Goal: Information Seeking & Learning: Stay updated

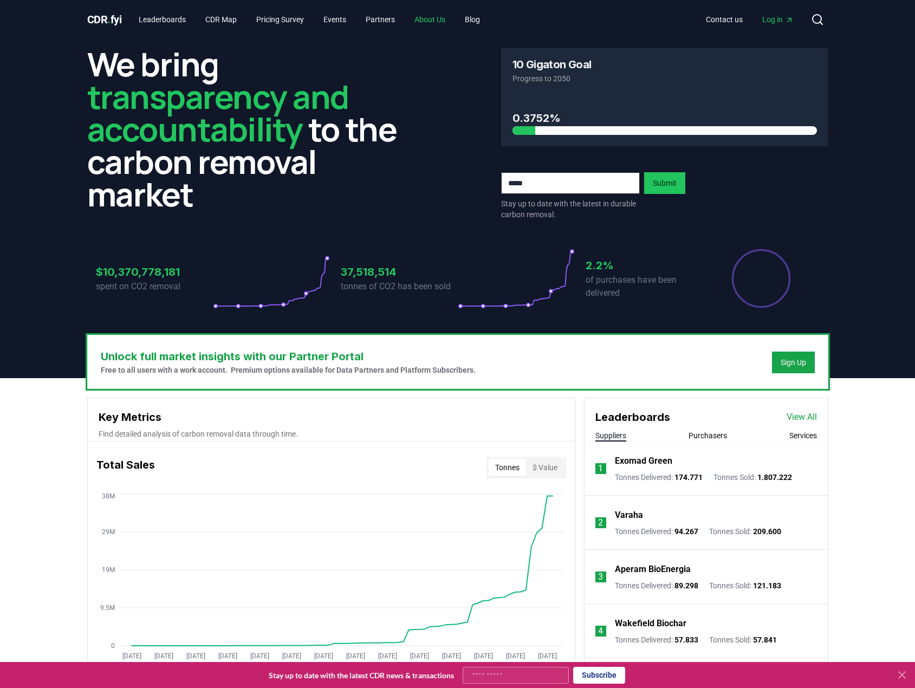
click at [446, 19] on link "About Us" at bounding box center [430, 20] width 48 height 20
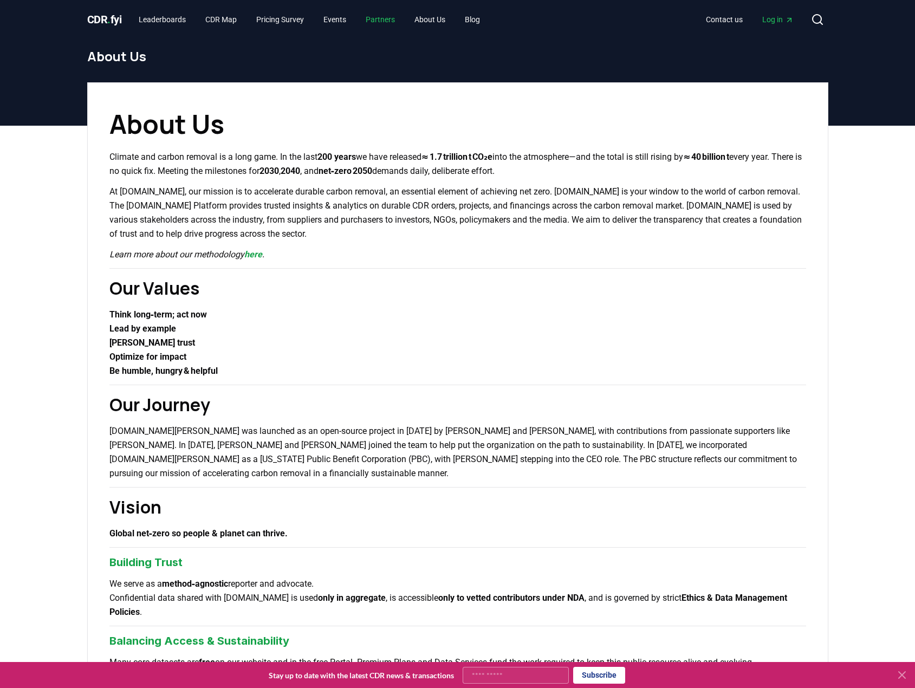
click at [393, 17] on link "Partners" at bounding box center [380, 20] width 47 height 20
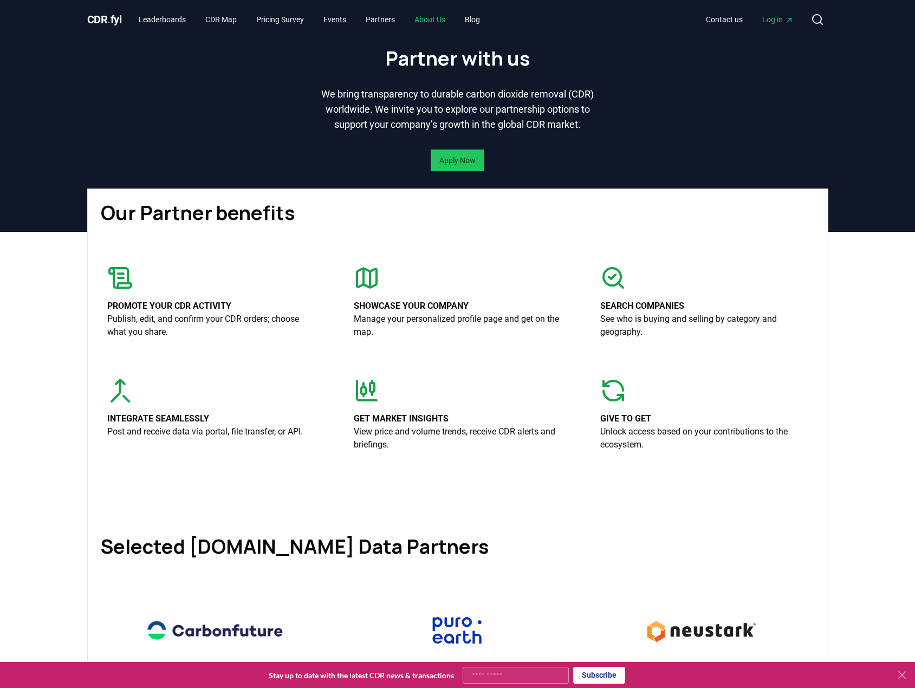
click at [444, 13] on link "About Us" at bounding box center [430, 20] width 48 height 20
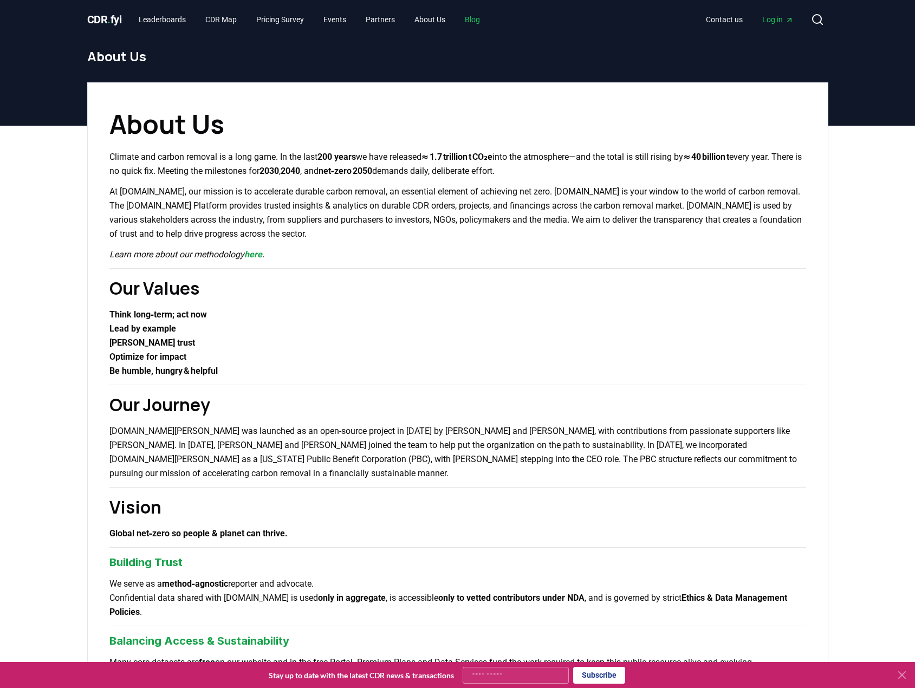
click at [489, 20] on link "Blog" at bounding box center [472, 20] width 33 height 20
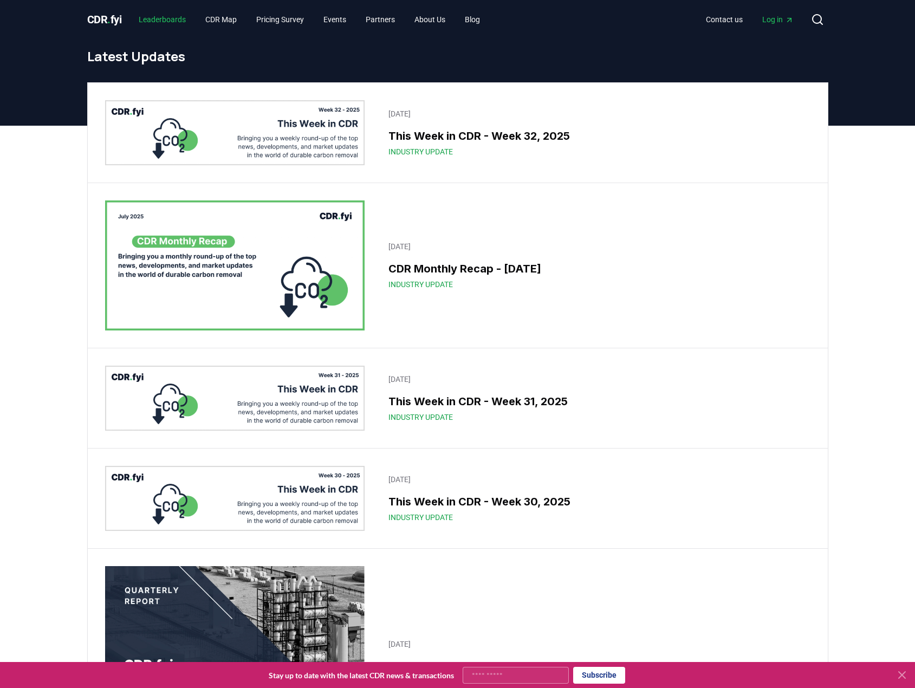
click at [176, 18] on link "Leaderboards" at bounding box center [162, 20] width 64 height 20
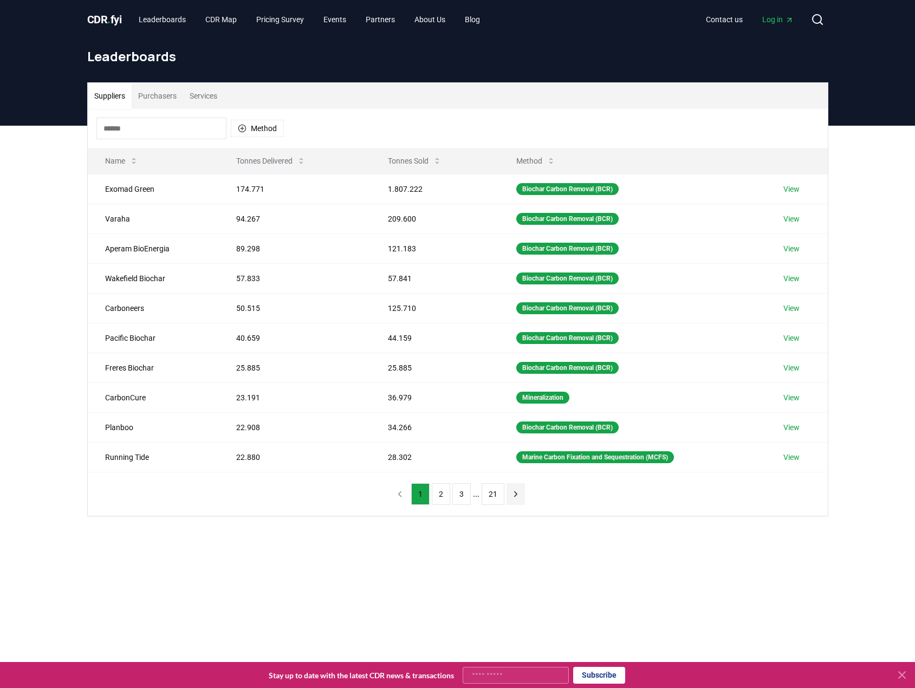
click at [514, 492] on icon "next page" at bounding box center [516, 494] width 10 height 10
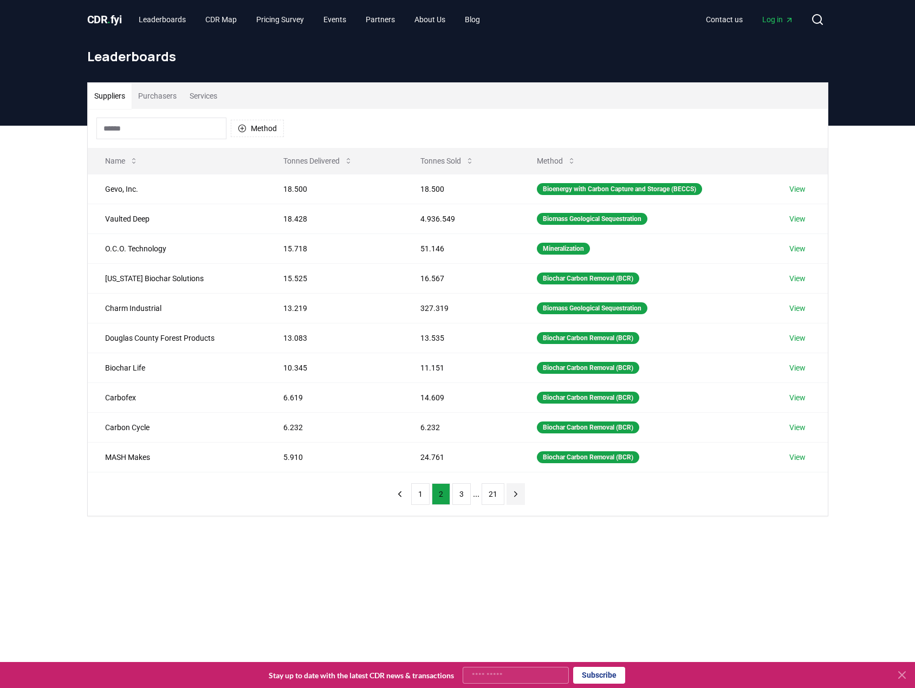
click at [514, 492] on icon "next page" at bounding box center [516, 494] width 10 height 10
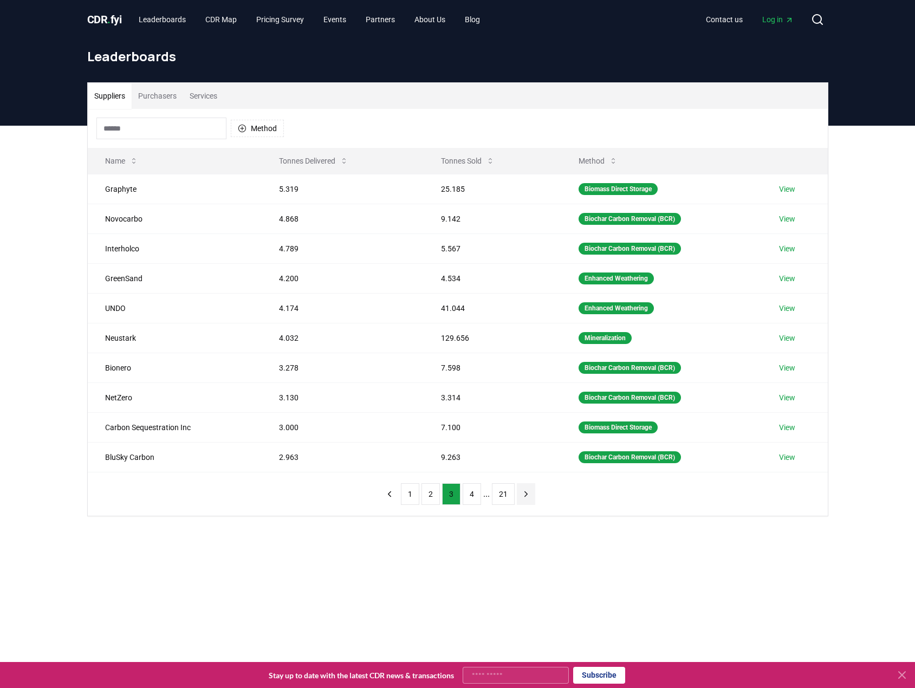
click at [514, 492] on nav "1 2 3 4 ... 21" at bounding box center [457, 494] width 155 height 22
click at [521, 493] on icon "next page" at bounding box center [526, 494] width 10 height 10
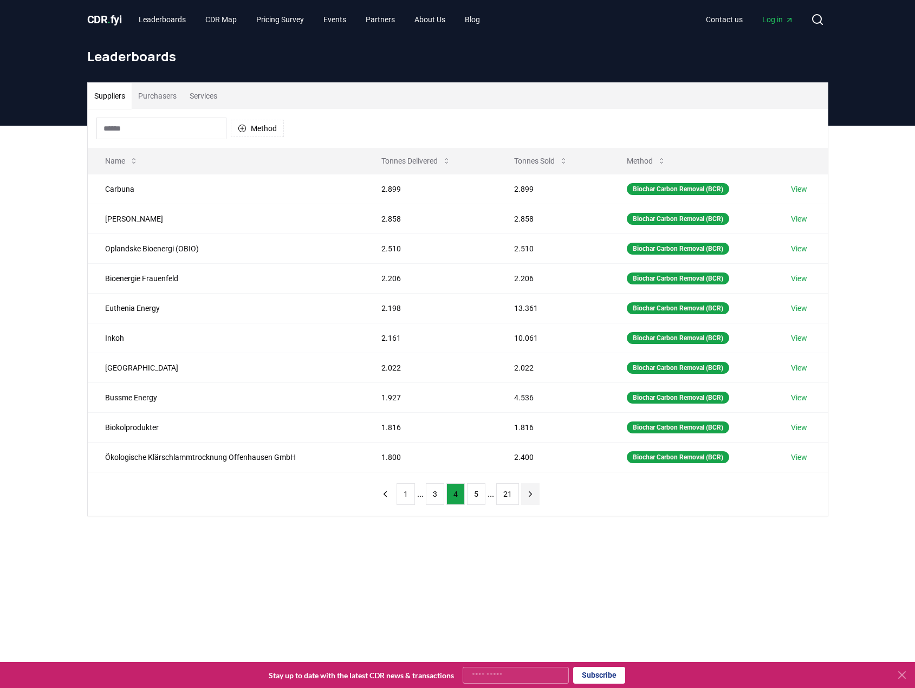
click at [521, 493] on button "next page" at bounding box center [530, 494] width 18 height 22
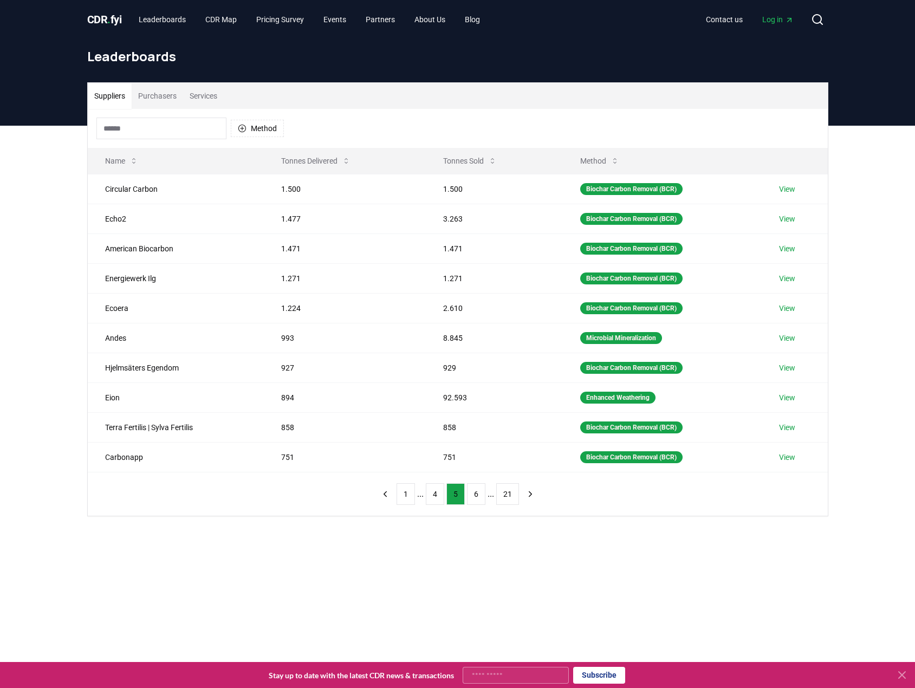
click at [377, 491] on div "1 ... 4 5 6 ... 21" at bounding box center [457, 494] width 185 height 43
click at [378, 490] on button "previous page" at bounding box center [385, 494] width 18 height 22
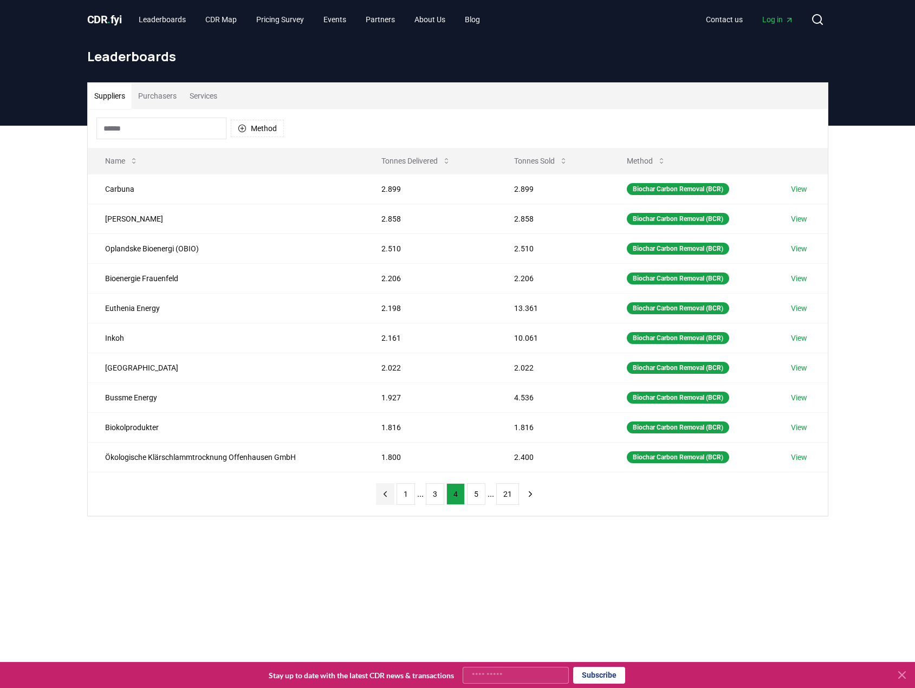
click at [378, 490] on button "previous page" at bounding box center [385, 494] width 18 height 22
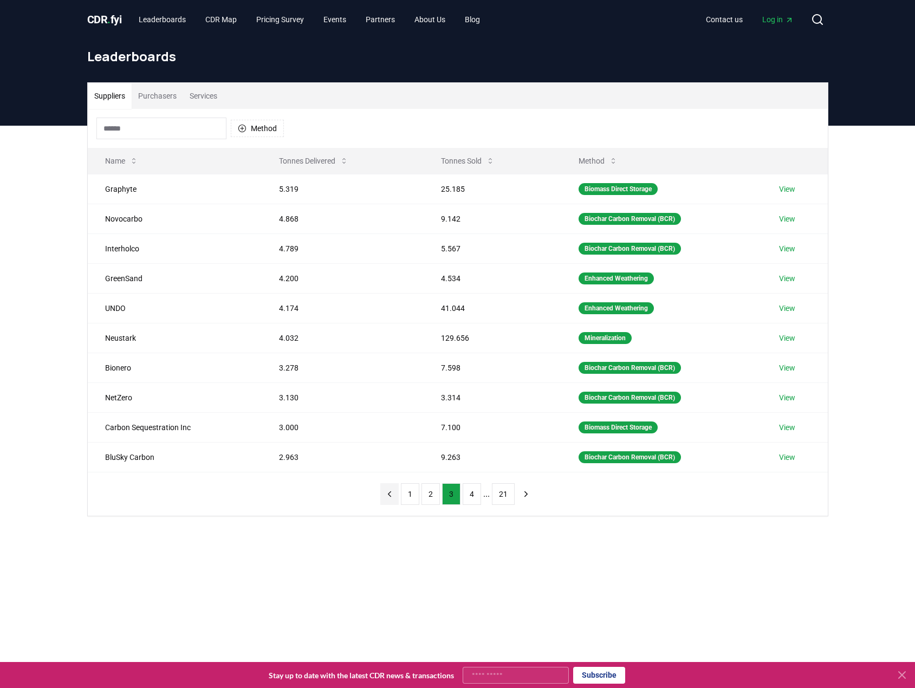
click at [378, 490] on div "1 2 3 4 ... 21" at bounding box center [458, 494] width 177 height 43
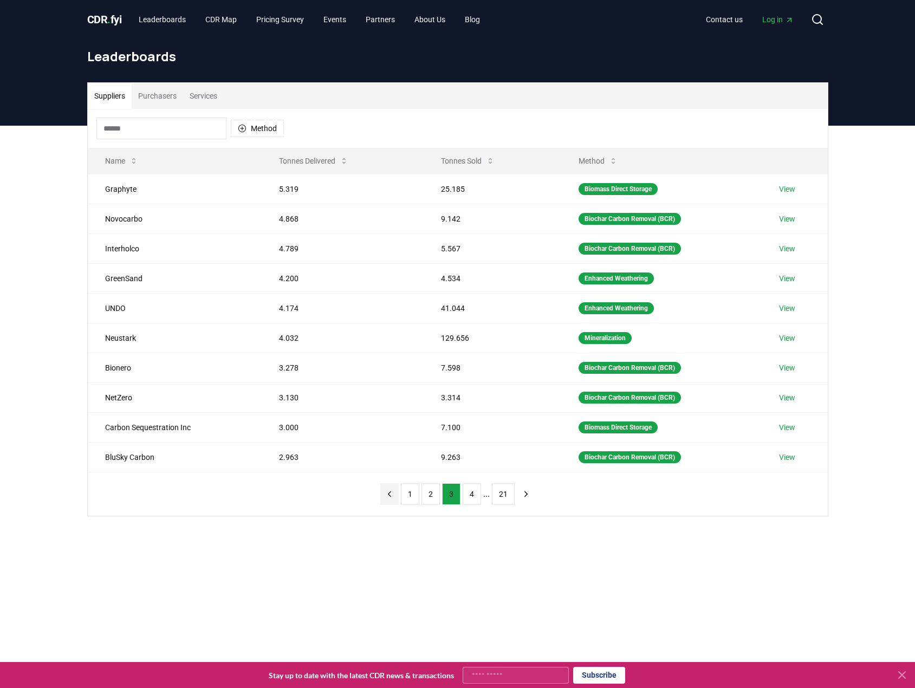
click at [378, 490] on div "1 2 3 4 ... 21" at bounding box center [458, 494] width 177 height 43
click at [389, 498] on icon "previous page" at bounding box center [390, 494] width 10 height 10
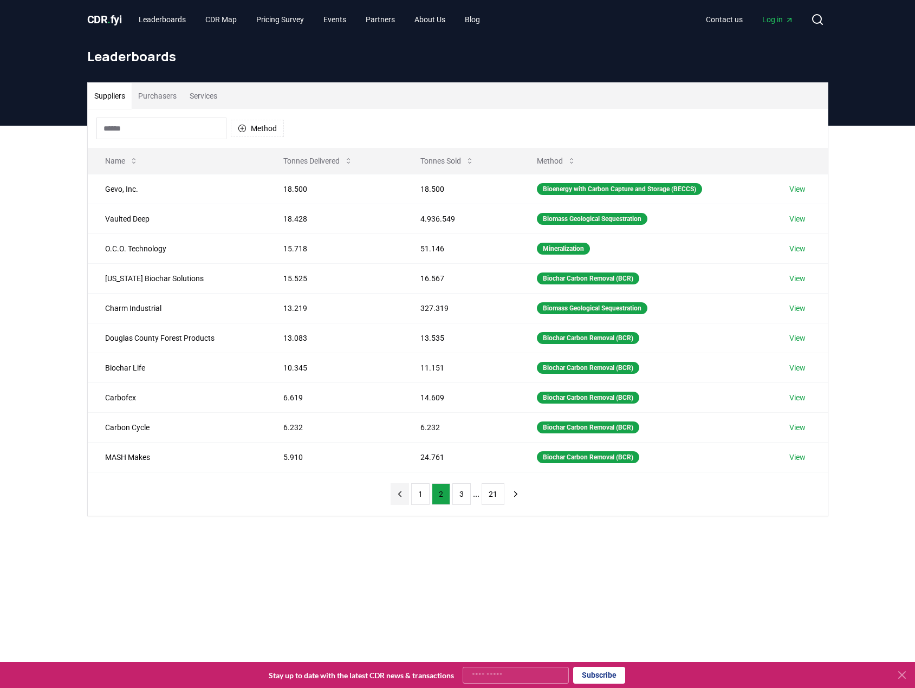
click at [401, 493] on icon "previous page" at bounding box center [399, 494] width 3 height 5
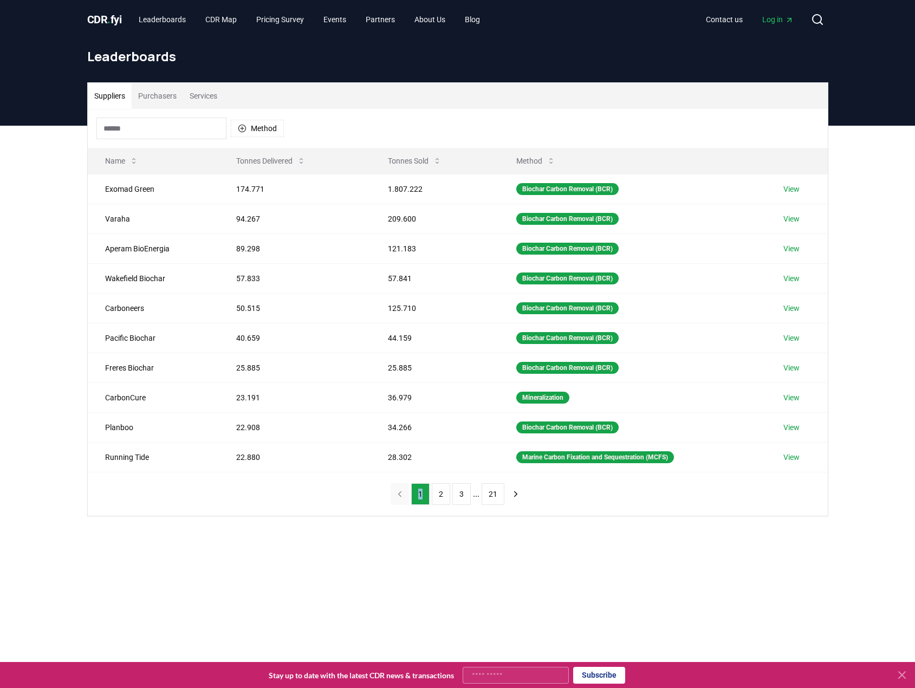
click at [401, 493] on nav "1 2 3 ... 21" at bounding box center [458, 494] width 134 height 22
click at [408, 155] on button "Tonnes Sold" at bounding box center [414, 161] width 71 height 22
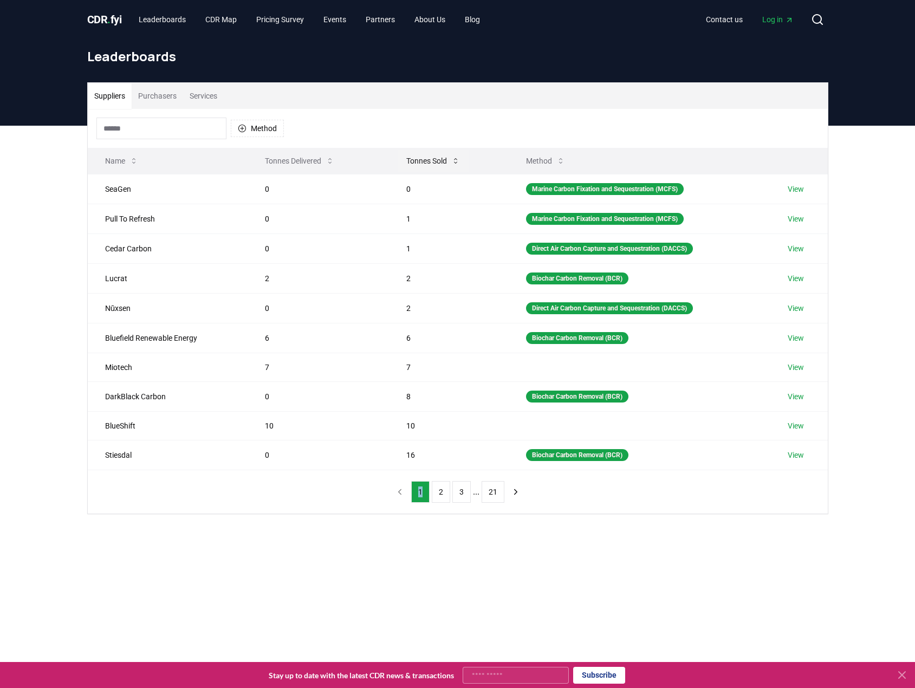
click at [408, 155] on button "Tonnes Sold" at bounding box center [433, 161] width 71 height 22
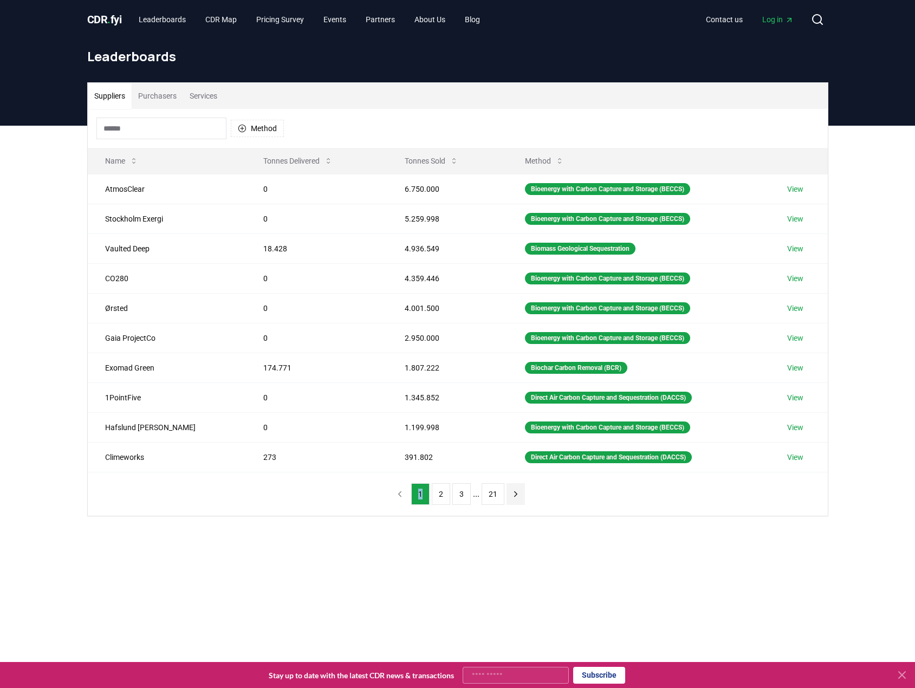
click at [518, 492] on icon "next page" at bounding box center [516, 494] width 10 height 10
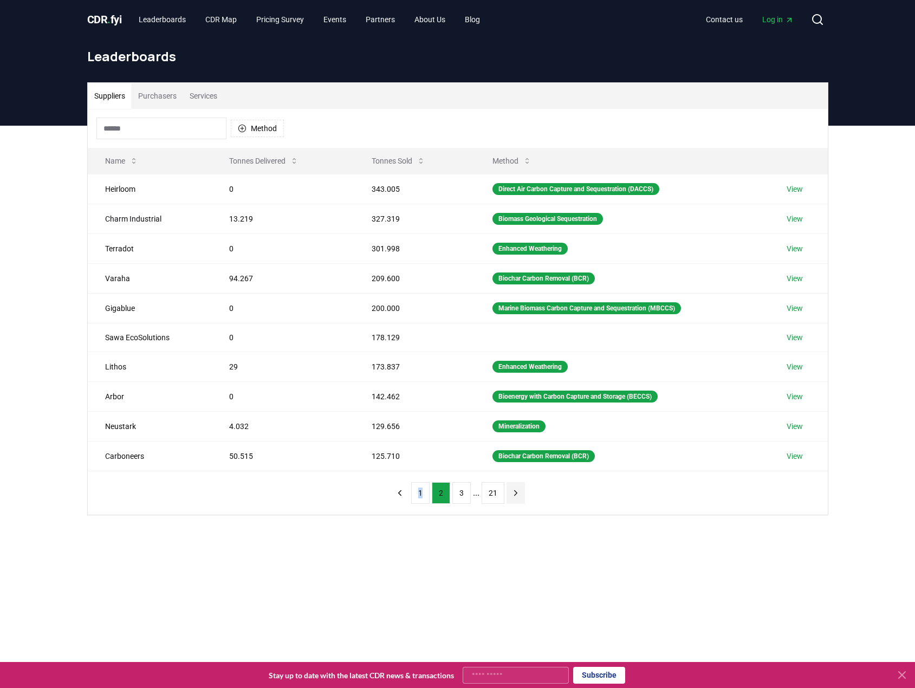
click at [518, 492] on icon "next page" at bounding box center [516, 493] width 10 height 10
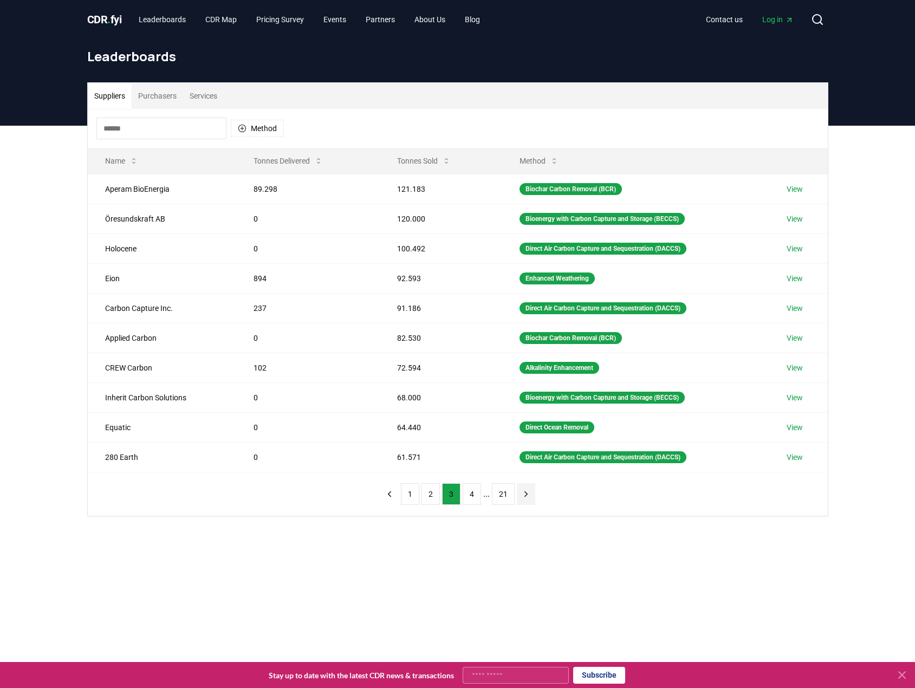
click at [518, 492] on button "next page" at bounding box center [526, 494] width 18 height 22
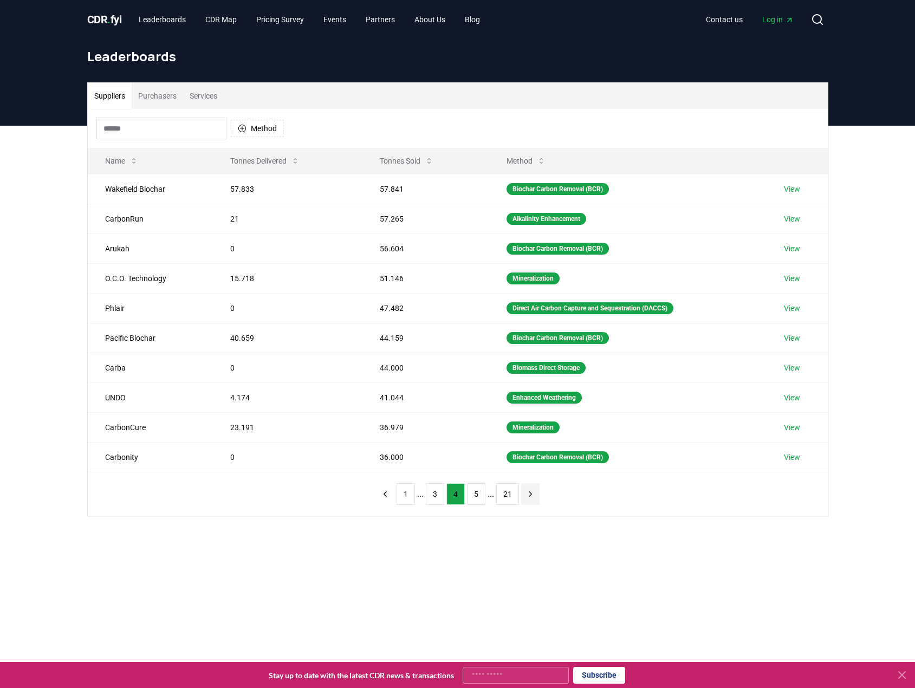
click at [518, 492] on nav "1 ... 3 4 5 ... 21" at bounding box center [458, 494] width 164 height 22
click at [531, 496] on icon "next page" at bounding box center [531, 494] width 10 height 10
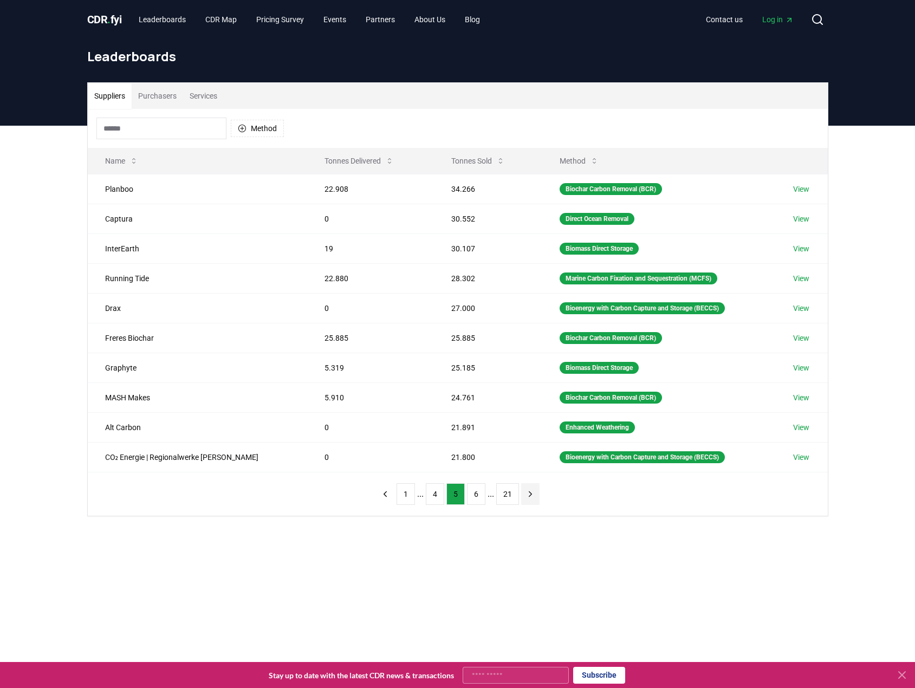
click at [531, 496] on icon "next page" at bounding box center [531, 494] width 10 height 10
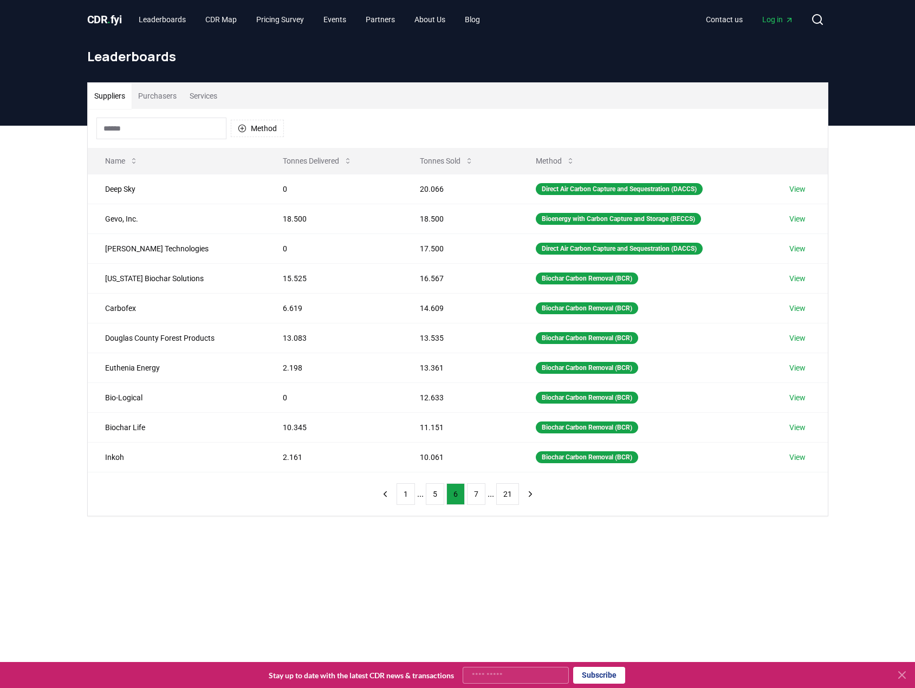
click at [390, 506] on div "1 ... 5 6 7 ... 21" at bounding box center [457, 494] width 185 height 43
click at [385, 495] on icon "previous page" at bounding box center [385, 494] width 10 height 10
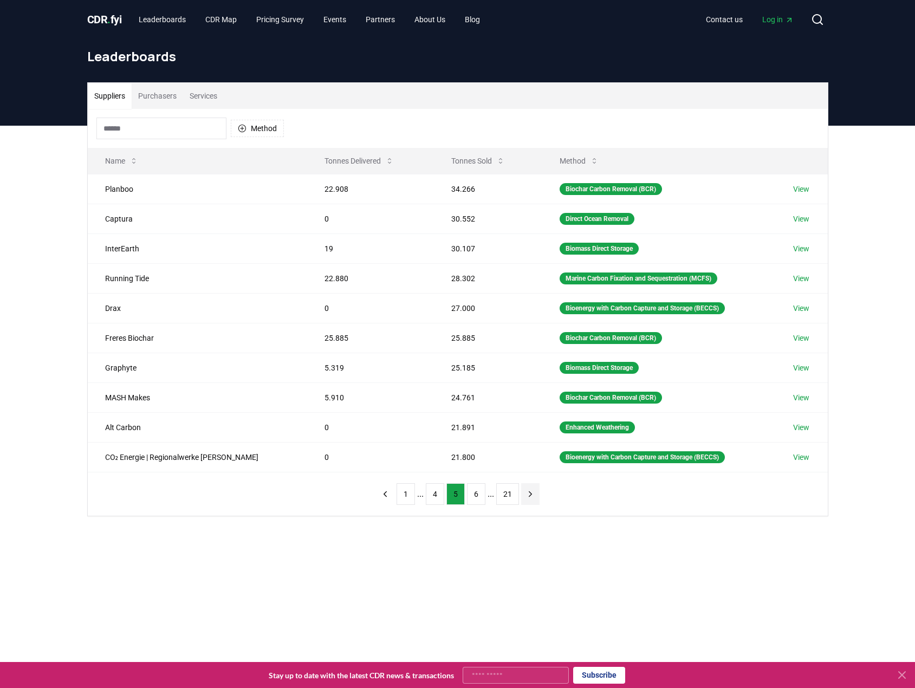
click at [532, 499] on button "next page" at bounding box center [530, 494] width 18 height 22
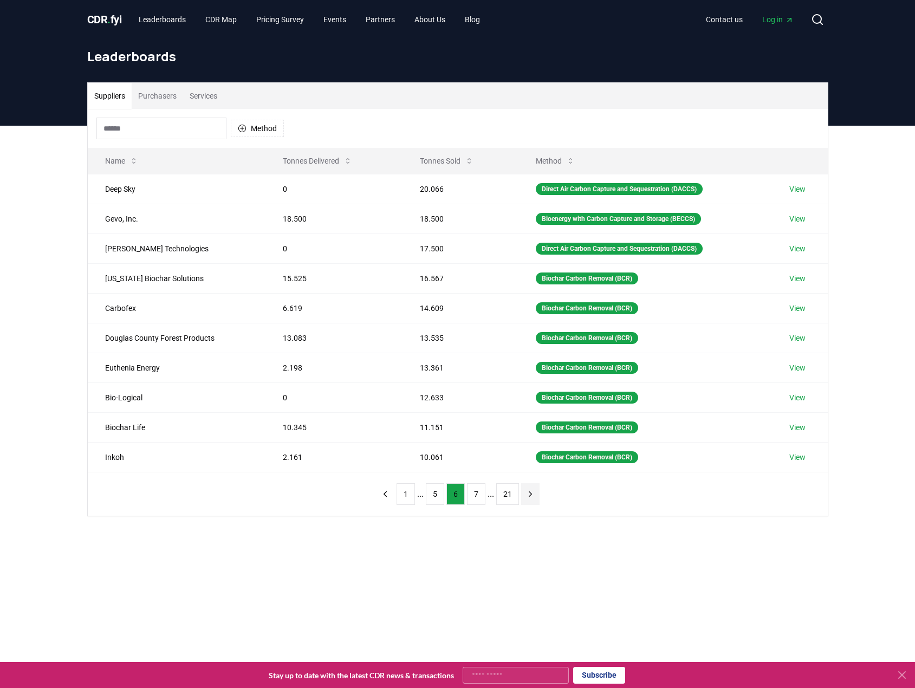
click at [532, 499] on button "next page" at bounding box center [530, 494] width 18 height 22
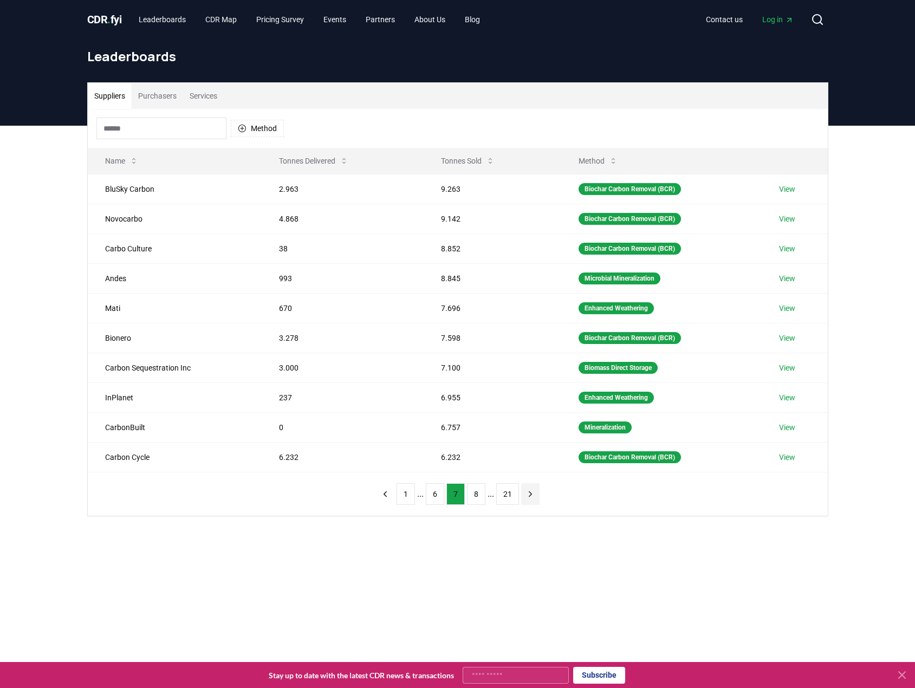
click at [532, 499] on button "next page" at bounding box center [530, 494] width 18 height 22
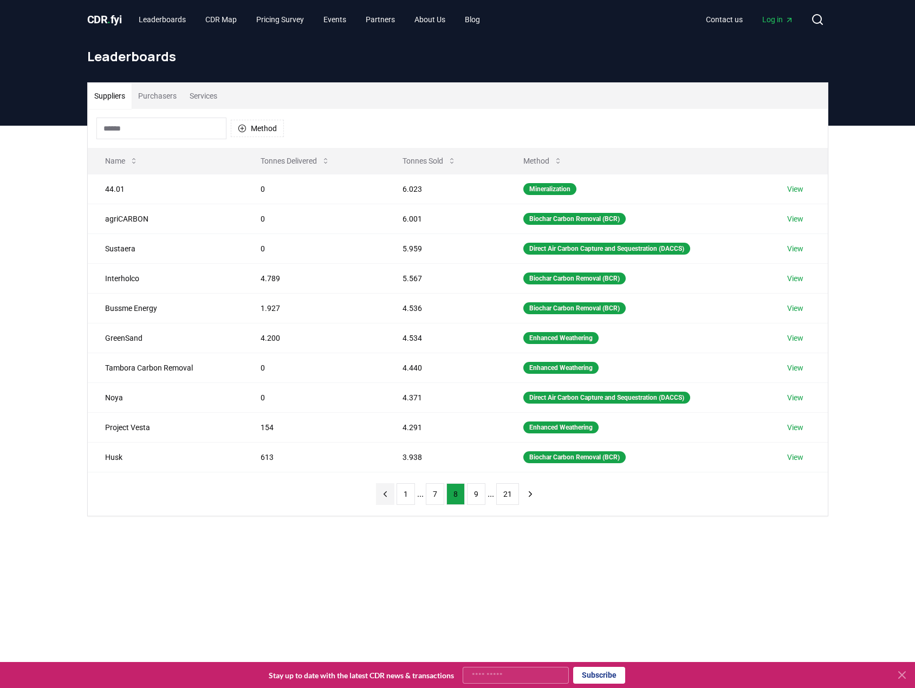
click at [383, 498] on icon "previous page" at bounding box center [385, 494] width 10 height 10
